Goal: Information Seeking & Learning: Learn about a topic

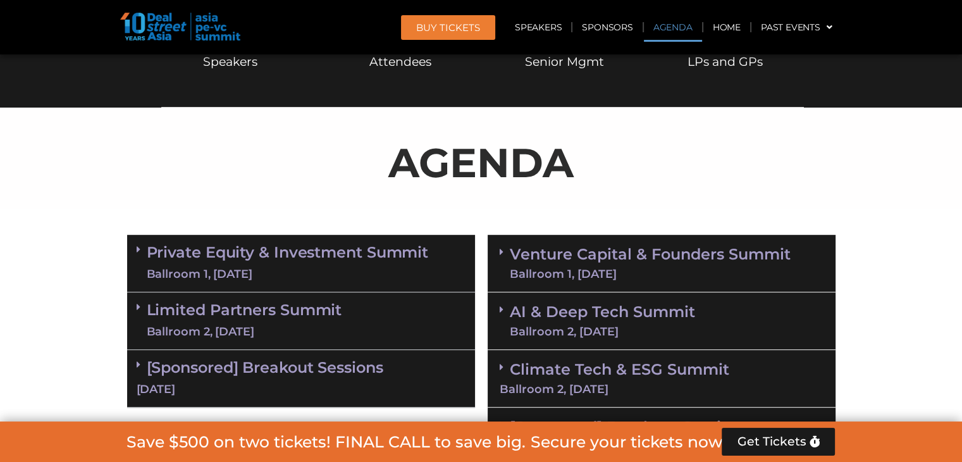
scroll to position [759, 0]
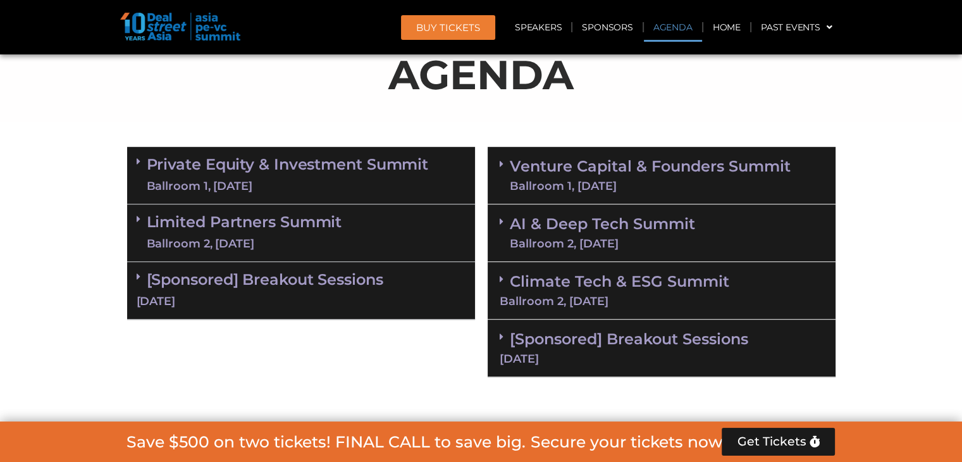
click at [135, 160] on div "Private Equity & Investment Summit Ballroom 1, [DATE]" at bounding box center [301, 176] width 348 height 58
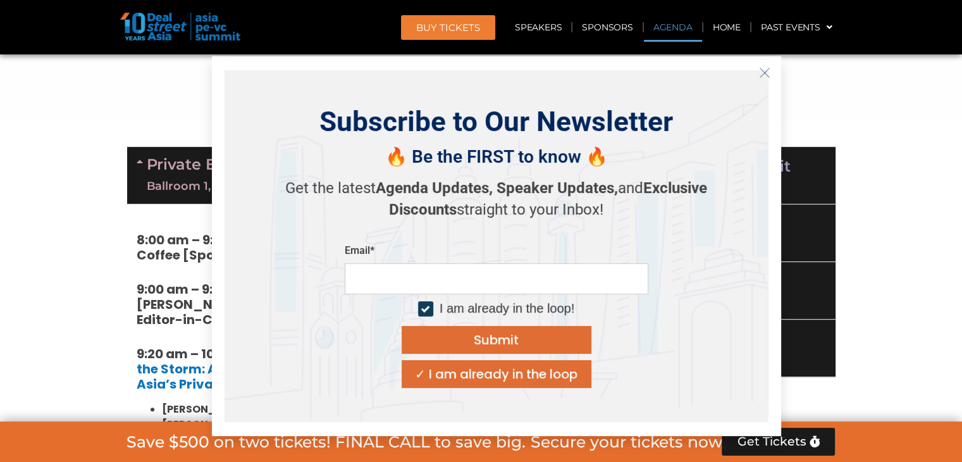
click at [765, 67] on icon "Close" at bounding box center [764, 72] width 11 height 11
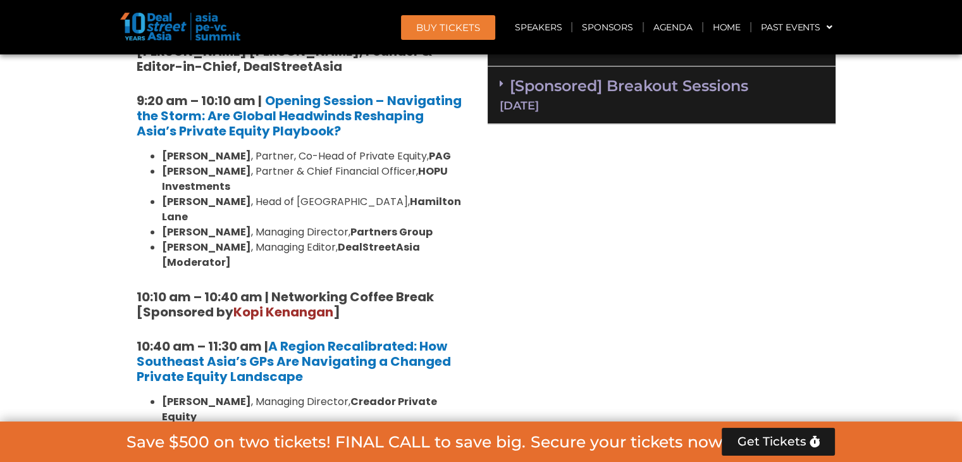
scroll to position [1075, 0]
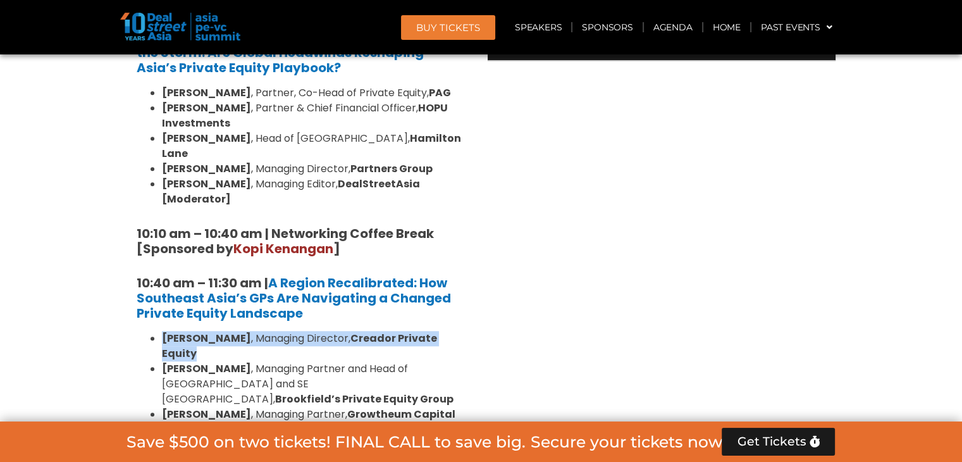
drag, startPoint x: 161, startPoint y: 309, endPoint x: 195, endPoint y: 320, distance: 35.8
click at [195, 331] on li "[PERSON_NAME] , Managing Director, Creador Private Equity" at bounding box center [314, 346] width 304 height 30
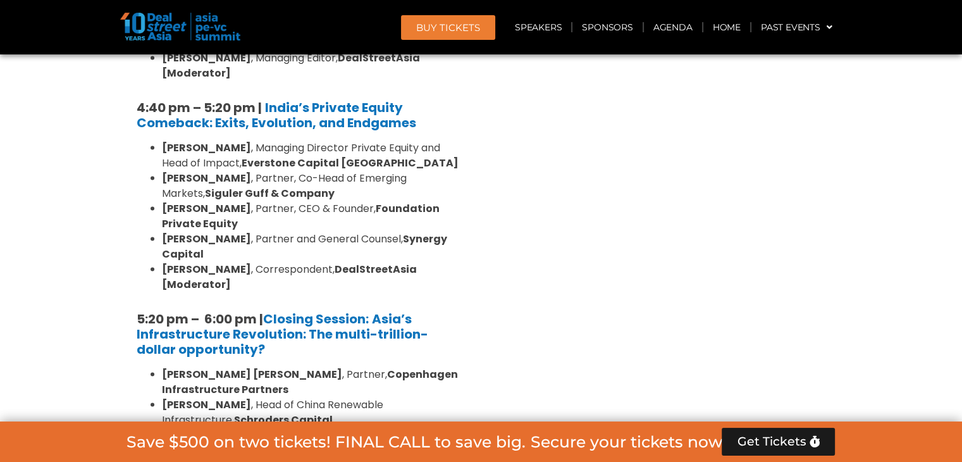
scroll to position [2530, 0]
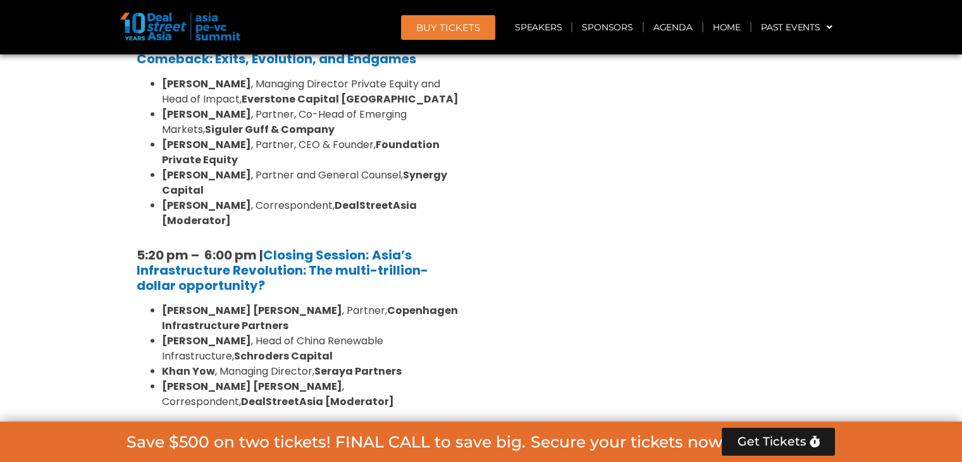
click at [139, 439] on icon at bounding box center [139, 444] width 4 height 10
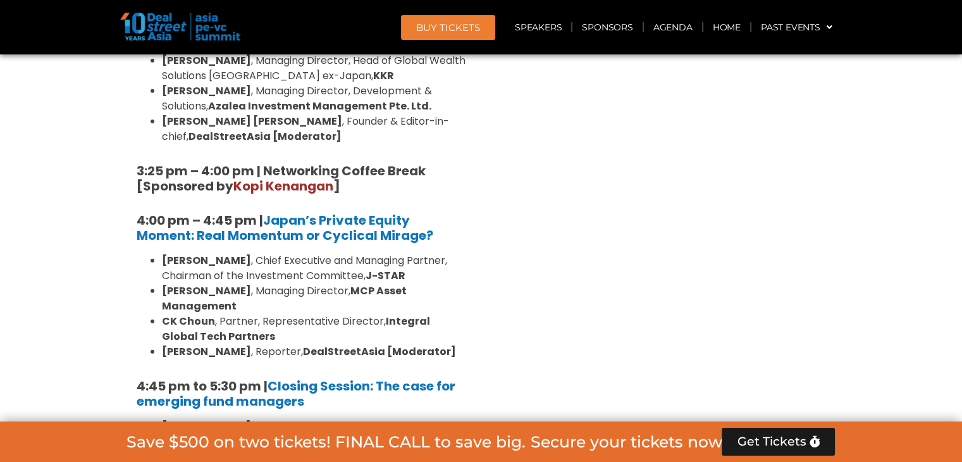
scroll to position [3985, 0]
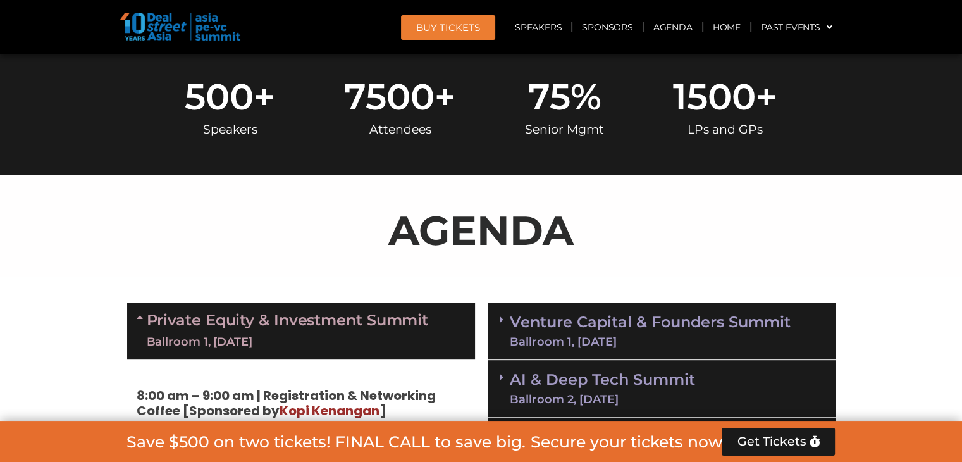
scroll to position [696, 0]
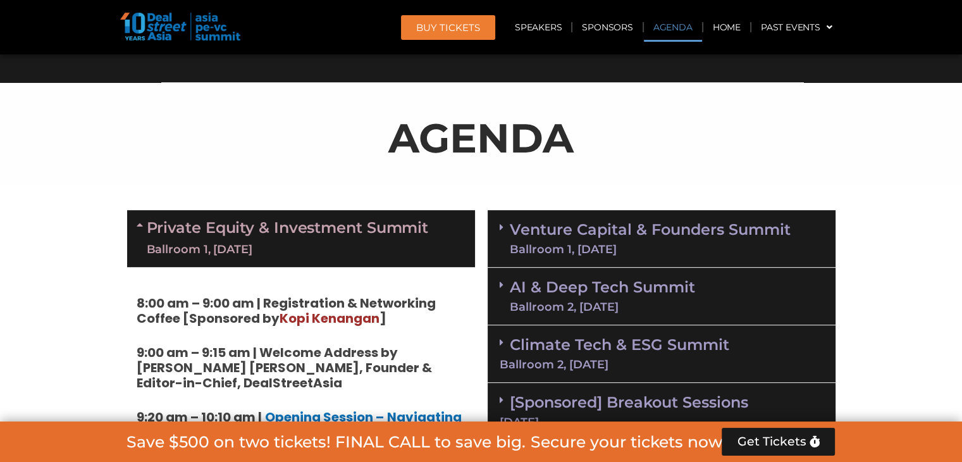
click at [496, 226] on div "Venture Capital & Founders​ Summit Ballroom 1, [DATE]" at bounding box center [662, 239] width 348 height 58
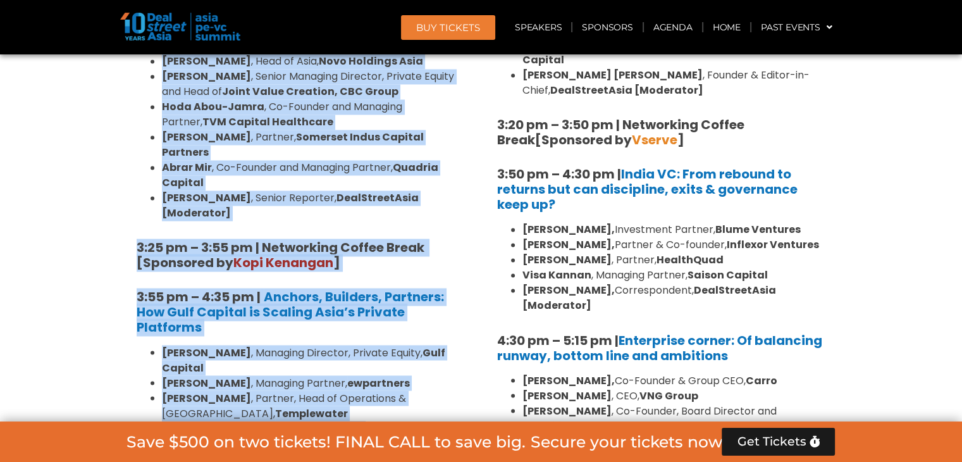
scroll to position [2151, 0]
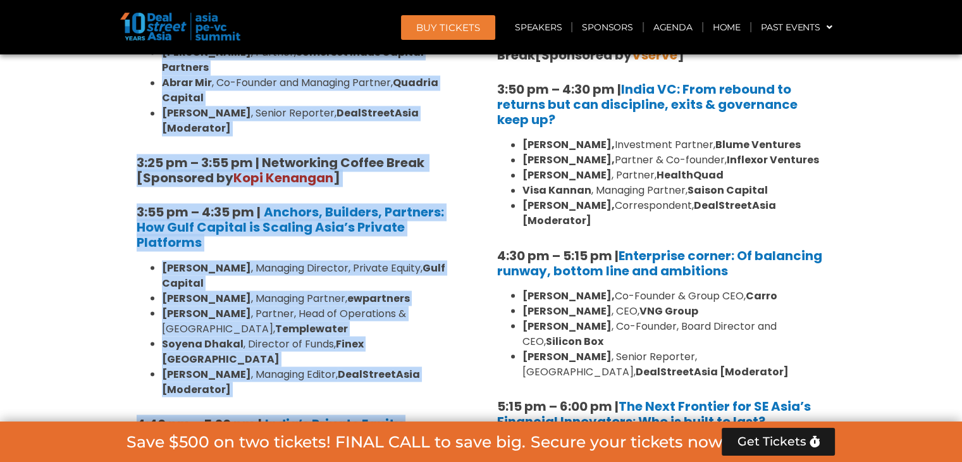
drag, startPoint x: 155, startPoint y: 201, endPoint x: 362, endPoint y: 335, distance: 246.9
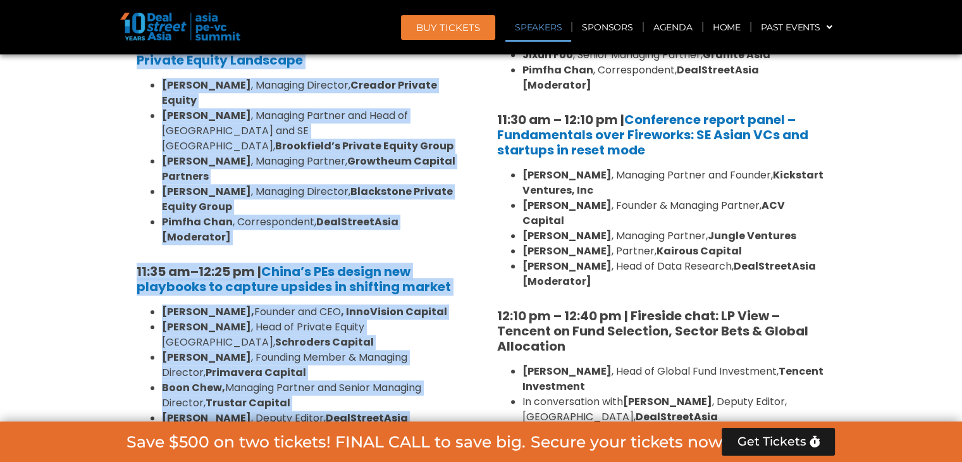
click at [261, 263] on strong "12:25 pm |" at bounding box center [230, 272] width 63 height 18
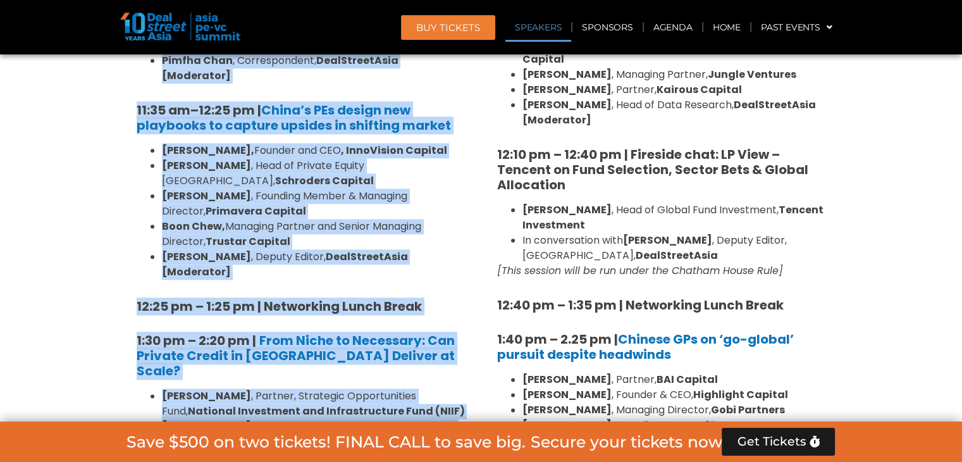
scroll to position [1581, 0]
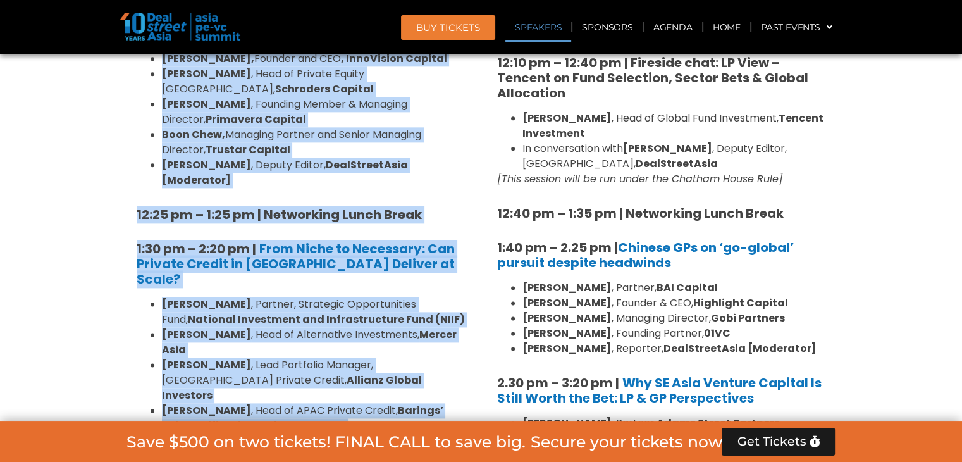
drag, startPoint x: 157, startPoint y: 194, endPoint x: 367, endPoint y: 331, distance: 251.2
click at [367, 331] on div "8:00 am – 9:00 am | Registration & Networking Coffee [Sponsored by [PERSON_NAME…" at bounding box center [301, 379] width 348 height 1997
copy div "4:56 lo – 4:41 ip | Dolorsitamet & Consectetu Adipis [Elitseddo ei Temp Incidid…"
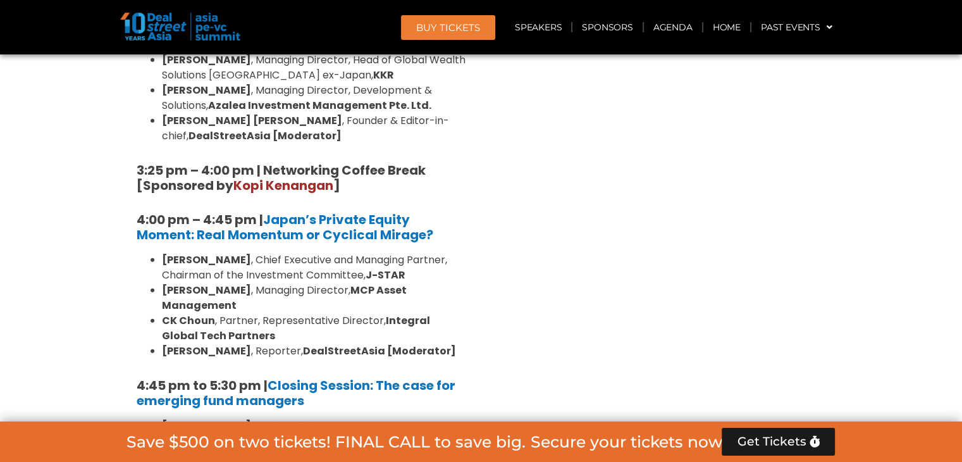
scroll to position [3796, 0]
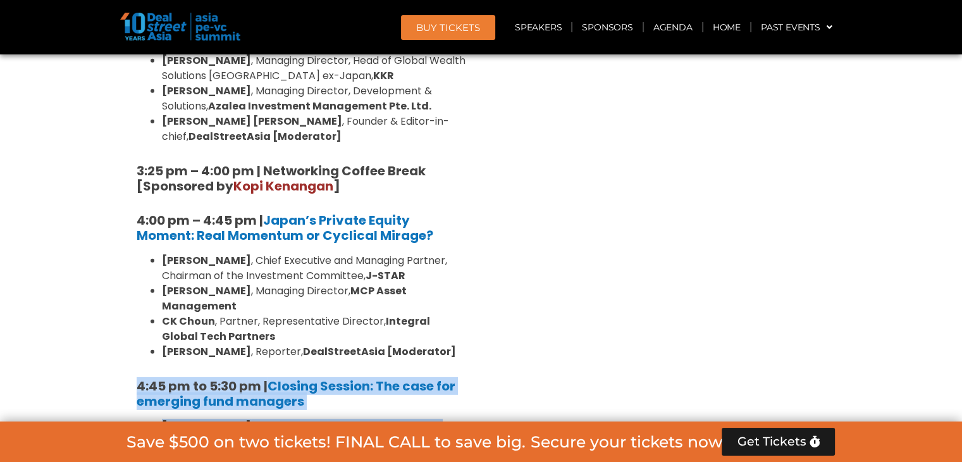
drag, startPoint x: 134, startPoint y: 108, endPoint x: 458, endPoint y: 309, distance: 381.6
copy div "4:45 pm to 5:30 pm | Closing Session: The case for emerging fund managers [PERS…"
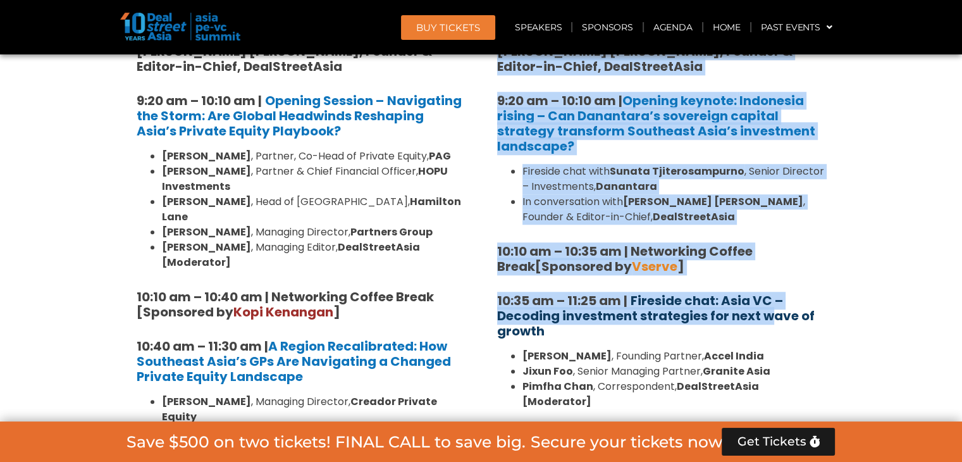
scroll to position [1075, 0]
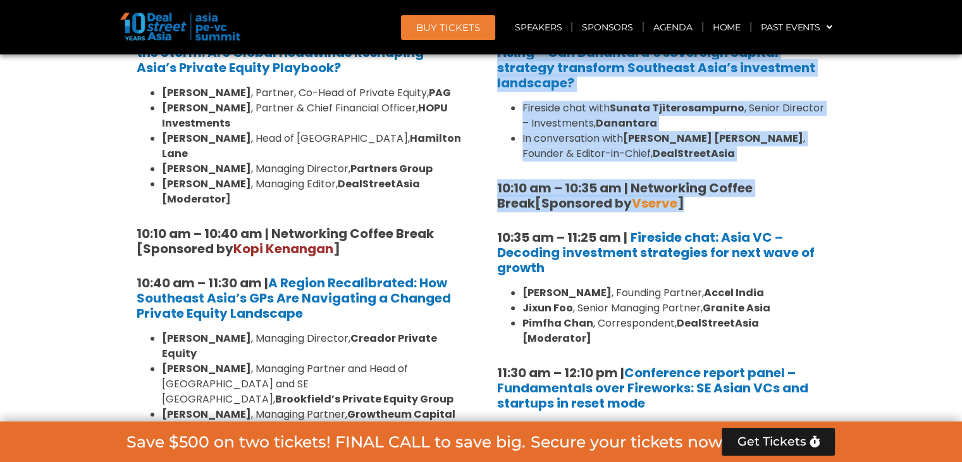
drag, startPoint x: 498, startPoint y: 241, endPoint x: 661, endPoint y: 205, distance: 167.1
copy div "8:00 am – 9:00 am | Registration & Networking Coffee [Sponsored by Vserve ] 9:0…"
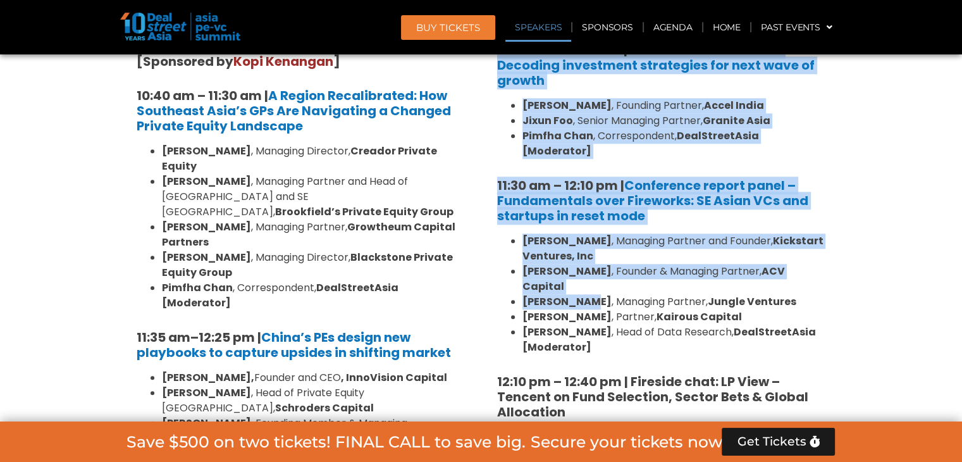
scroll to position [1328, 0]
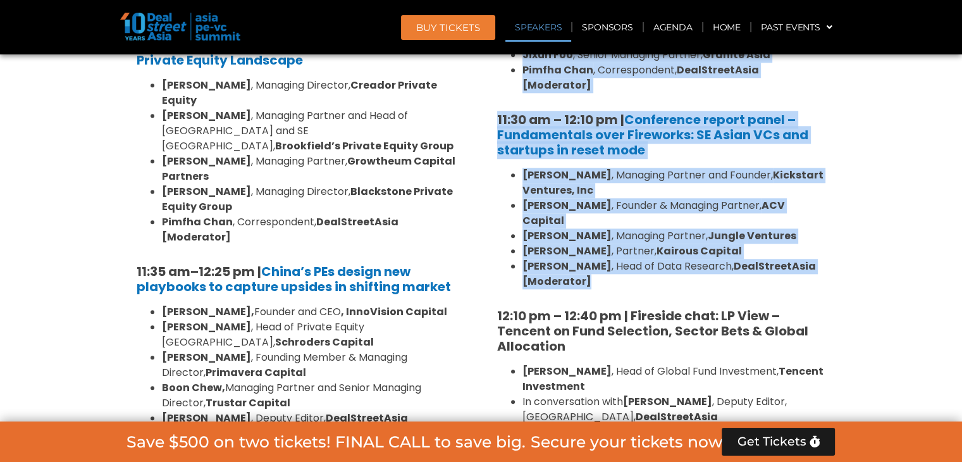
drag, startPoint x: 492, startPoint y: 105, endPoint x: 592, endPoint y: 251, distance: 177.4
copy div "10:35 am – 11:25 am | Fireside chat: Asia VC – Decoding investment strategies f…"
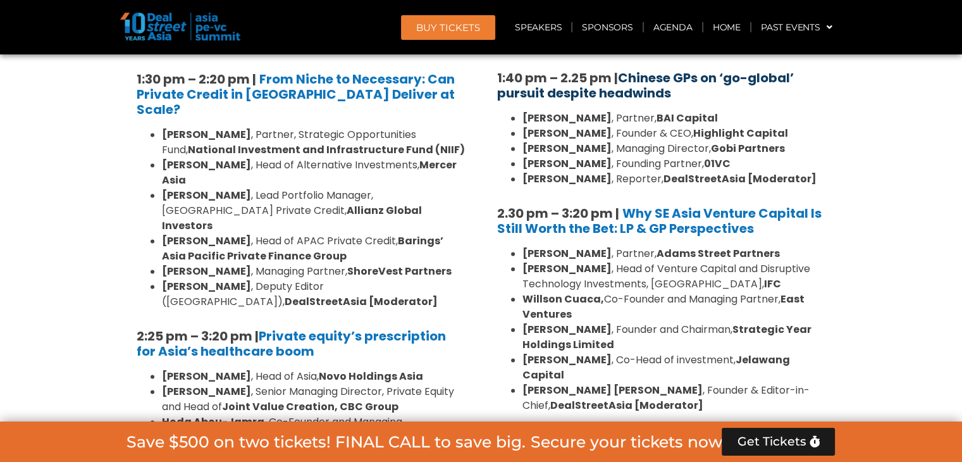
scroll to position [1771, 0]
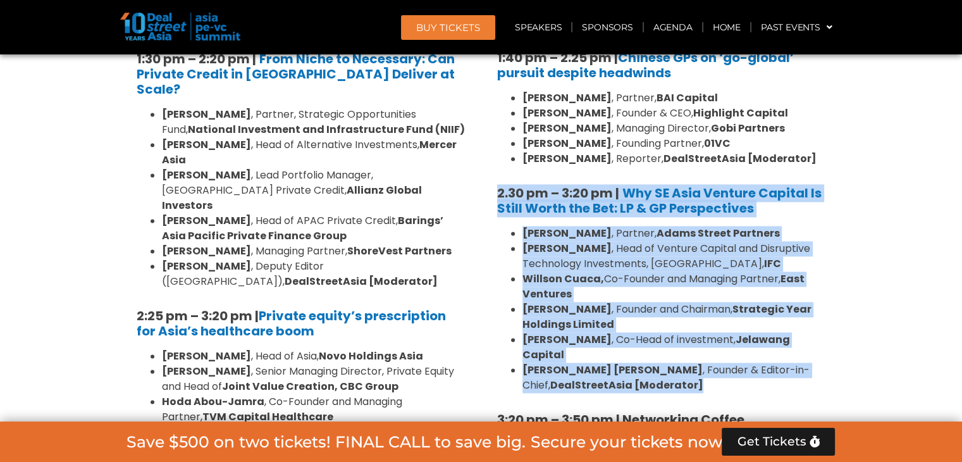
drag, startPoint x: 491, startPoint y: 159, endPoint x: 675, endPoint y: 340, distance: 258.6
click at [675, 340] on div "8:00 am – 9:00 am | Registration & Networking Coffee [Sponsored by Vserve ] 9:0…" at bounding box center [662, 108] width 348 height 1833
copy div "2.30 pm – 3:20 pm | Why SE Asia Venture Capital Is Still Worth the Bet: LP & GP…"
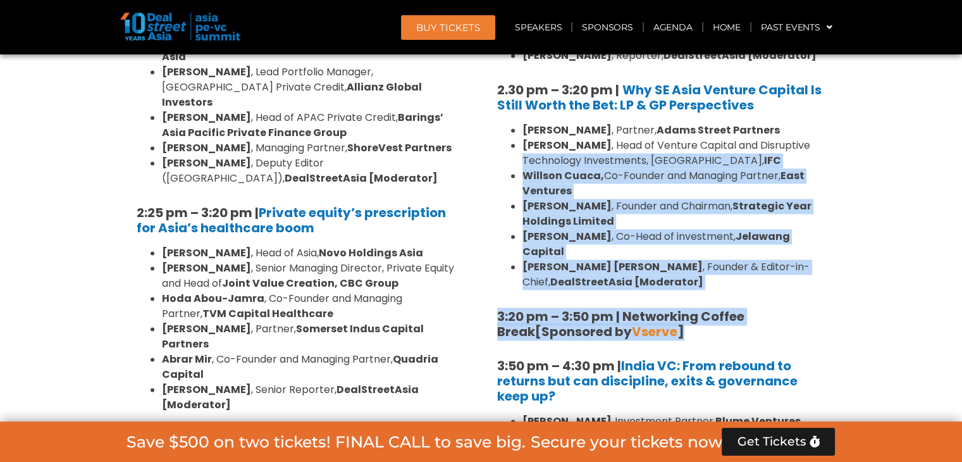
scroll to position [1835, 0]
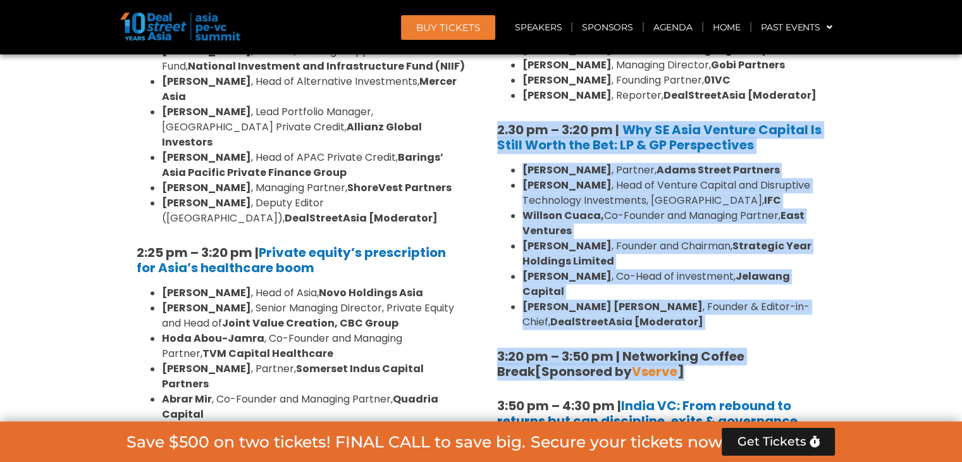
drag, startPoint x: 686, startPoint y: 261, endPoint x: 491, endPoint y: 99, distance: 253.4
click at [491, 99] on div "8:00 am – 9:00 am | Registration & Networking Coffee [Sponsored by Vserve ] 9:0…" at bounding box center [662, 44] width 348 height 1833
copy div "2.30 pm – 3:20 pm | Why SE Asia Venture Capital Is Still Worth the Bet: LP & GP…"
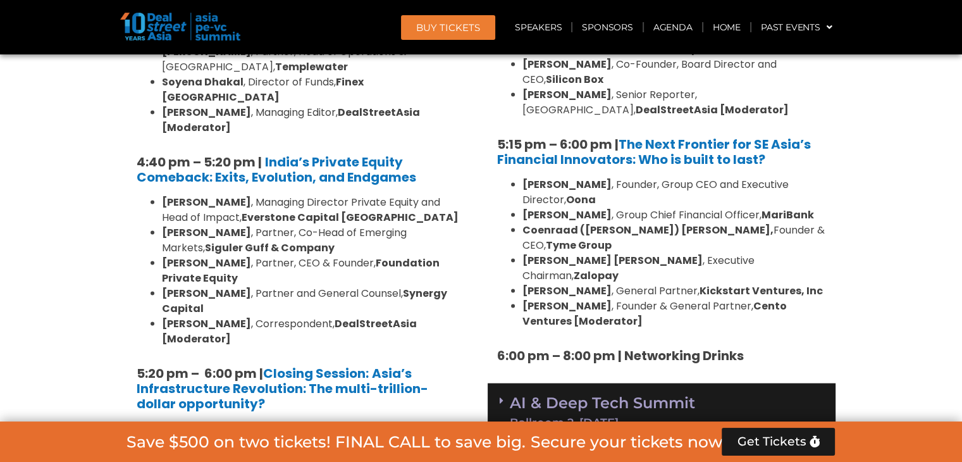
scroll to position [2467, 0]
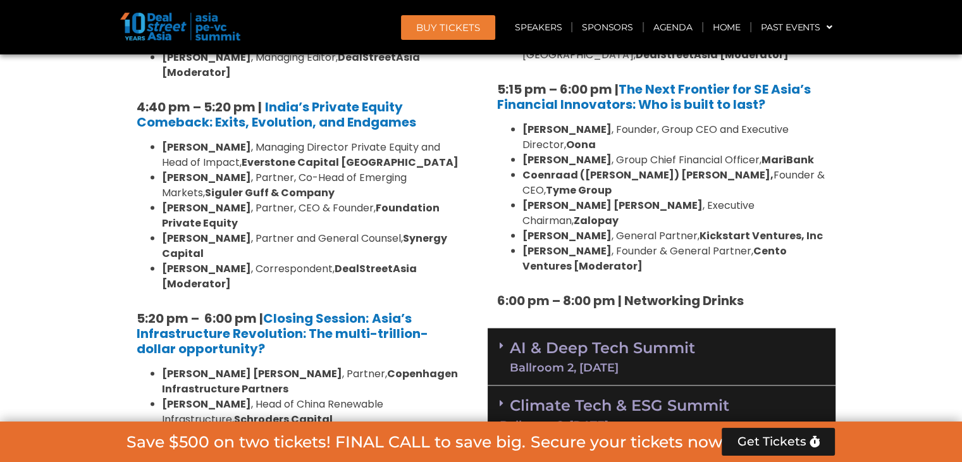
click at [498, 328] on div "AI & Deep Tech Summit Ballroom 2, [DATE]" at bounding box center [662, 357] width 348 height 58
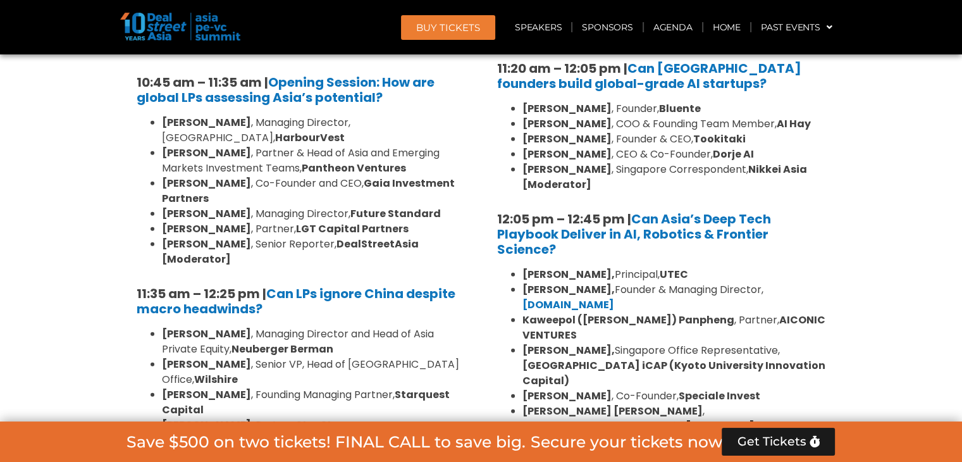
scroll to position [3036, 0]
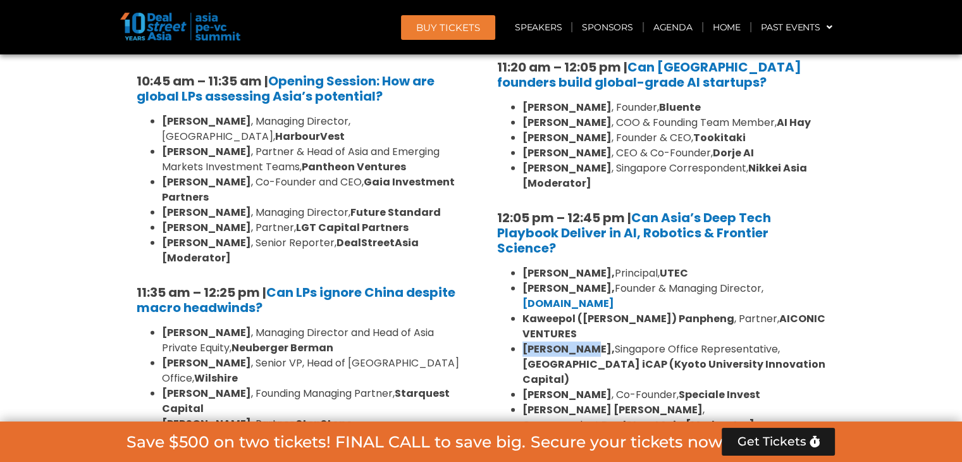
drag, startPoint x: 524, startPoint y: 226, endPoint x: 595, endPoint y: 229, distance: 71.5
click at [595, 342] on b "[PERSON_NAME]," at bounding box center [569, 349] width 92 height 15
drag, startPoint x: 605, startPoint y: 225, endPoint x: 640, endPoint y: 251, distance: 43.9
click at [640, 342] on li "[PERSON_NAME], [GEOGRAPHIC_DATA] Office Representative, [GEOGRAPHIC_DATA] iCAP …" at bounding box center [675, 365] width 304 height 46
copy li "Singapore Office Representative, [GEOGRAPHIC_DATA] ([GEOGRAPHIC_DATA] Innovatio…"
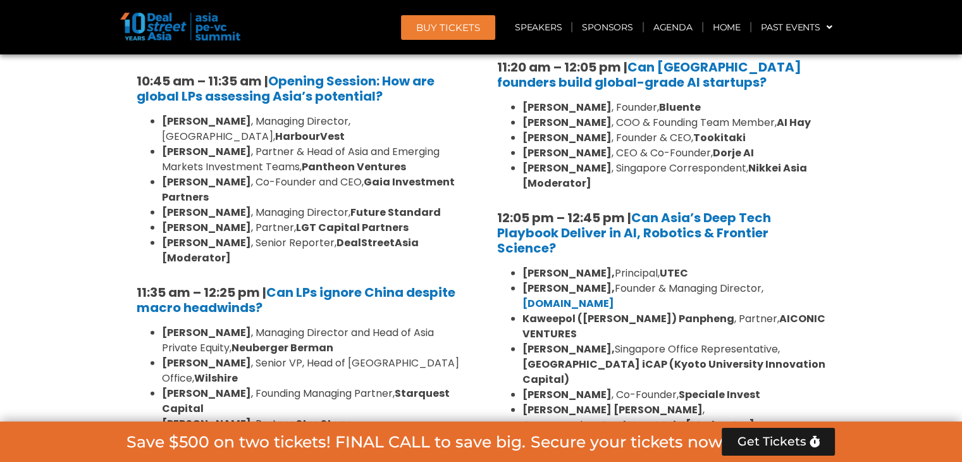
click at [921, 271] on section "Private Equity & Investment Summit Ballroom 1, [DATE] 8:00 am – 9:00 am | Regis…" at bounding box center [481, 265] width 962 height 4805
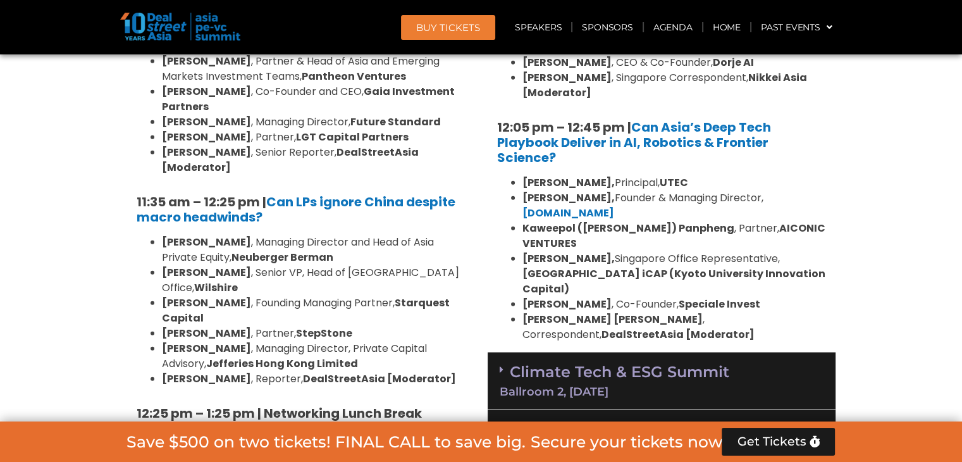
scroll to position [3100, 0]
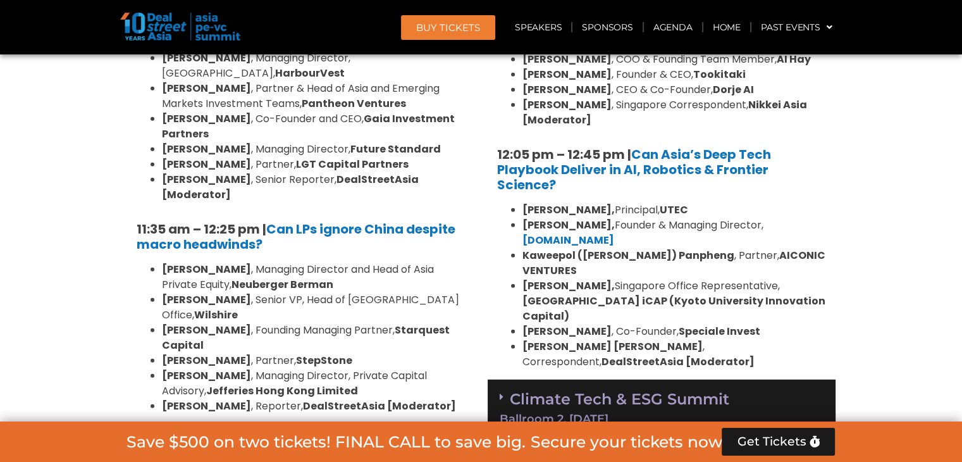
click at [505, 392] on span at bounding box center [505, 397] width 10 height 11
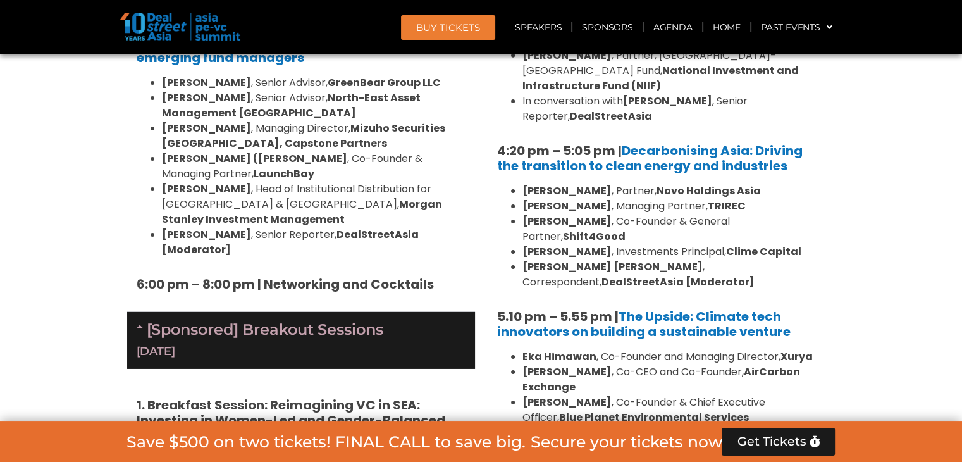
scroll to position [4238, 0]
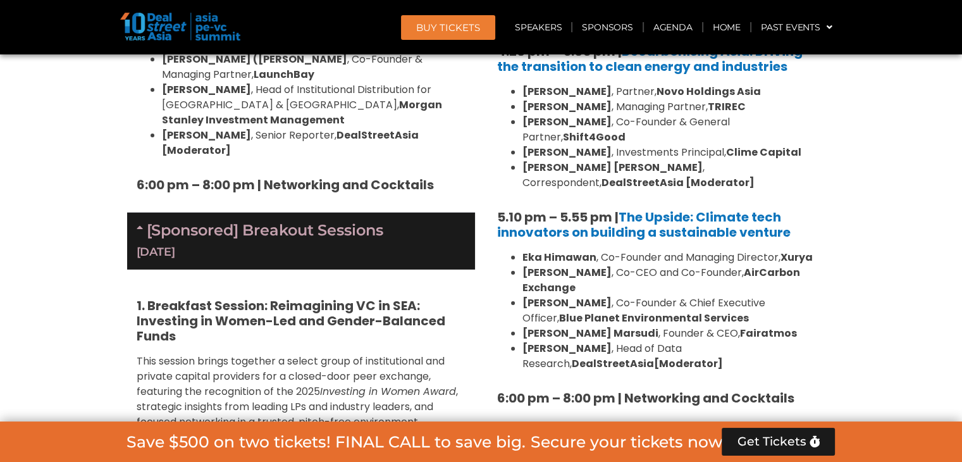
click at [506, 426] on div "[Sponsored] Breakout Sessions [DATE]" at bounding box center [662, 455] width 348 height 58
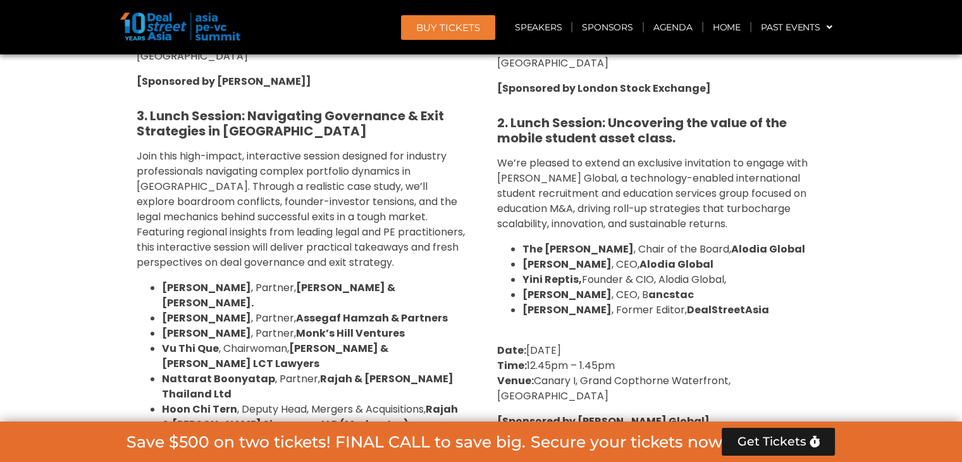
scroll to position [5187, 0]
